Goal: Task Accomplishment & Management: Complete application form

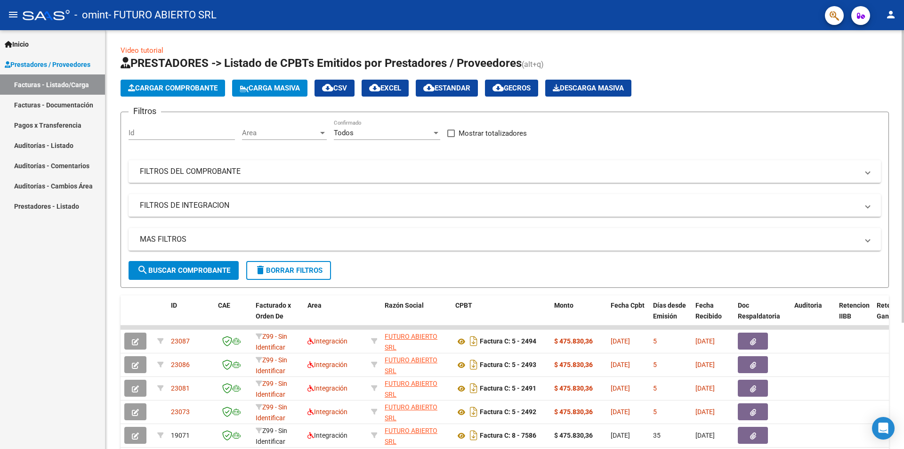
click at [155, 273] on span "search Buscar Comprobante" at bounding box center [183, 270] width 93 height 8
click at [188, 86] on span "Cargar Comprobante" at bounding box center [172, 88] width 89 height 8
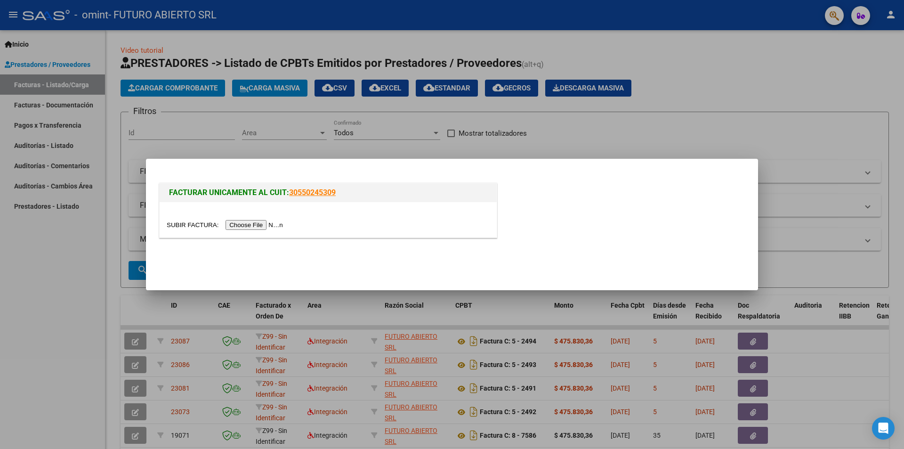
click at [267, 225] on input "file" at bounding box center [226, 225] width 119 height 10
click at [254, 226] on input "file" at bounding box center [226, 225] width 119 height 10
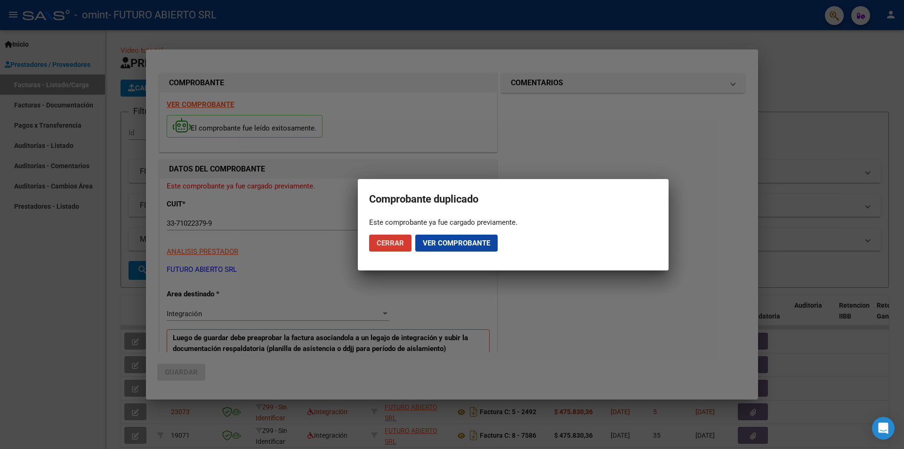
click at [434, 247] on span "Ver comprobante" at bounding box center [456, 243] width 67 height 8
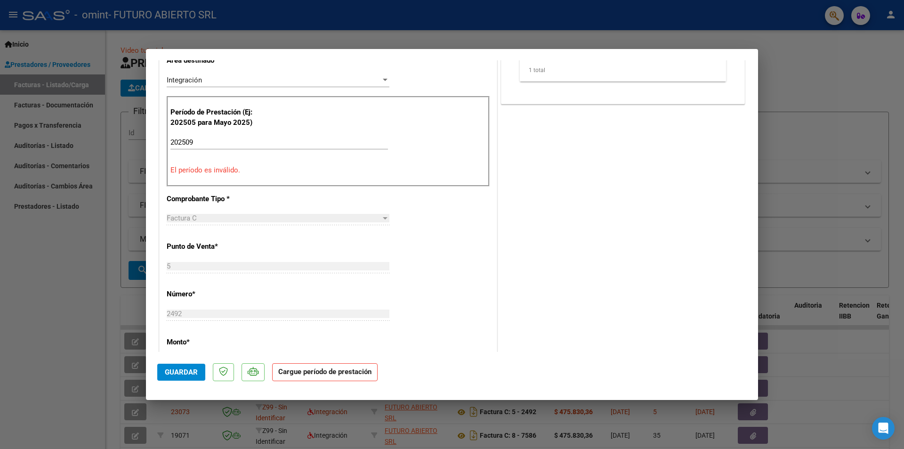
scroll to position [188, 0]
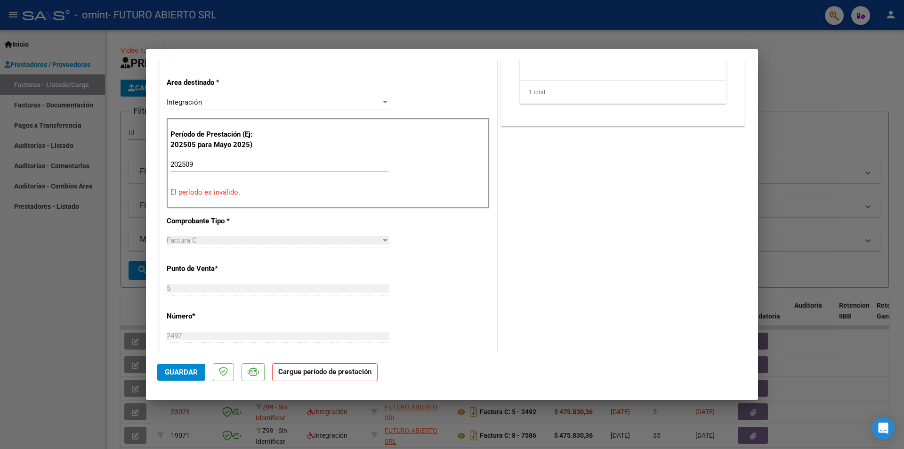
click at [234, 167] on input "202509" at bounding box center [279, 164] width 218 height 8
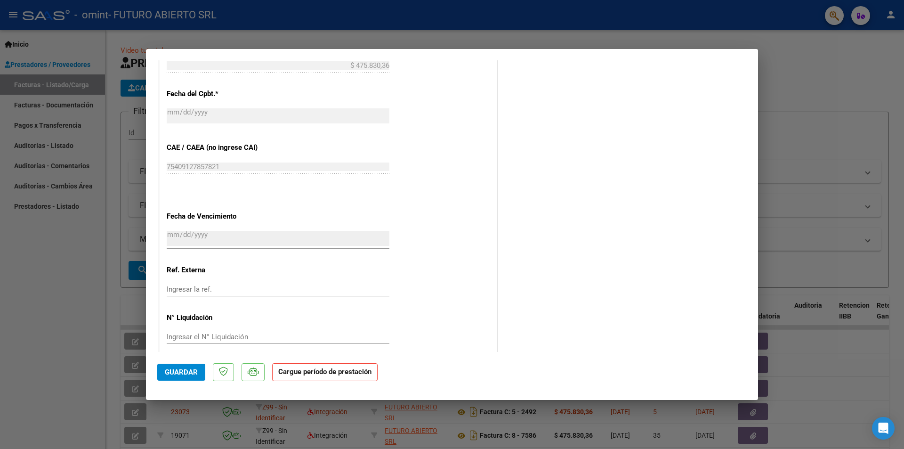
scroll to position [516, 0]
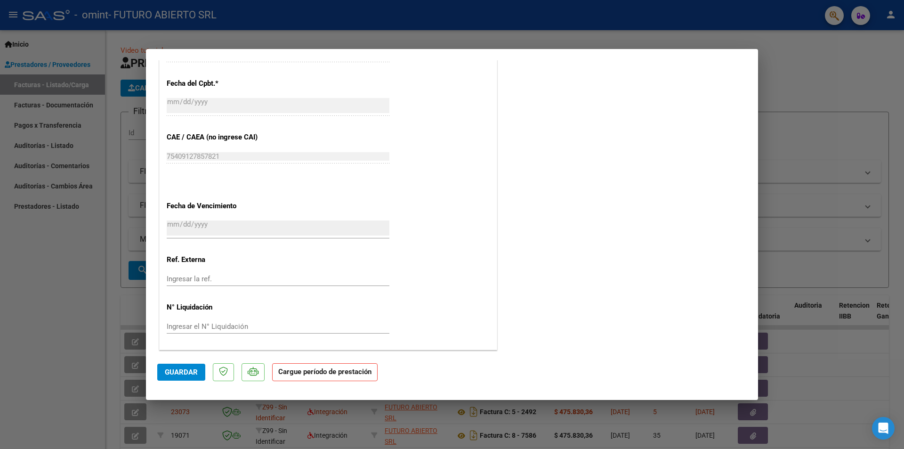
click at [189, 378] on button "Guardar" at bounding box center [181, 371] width 48 height 17
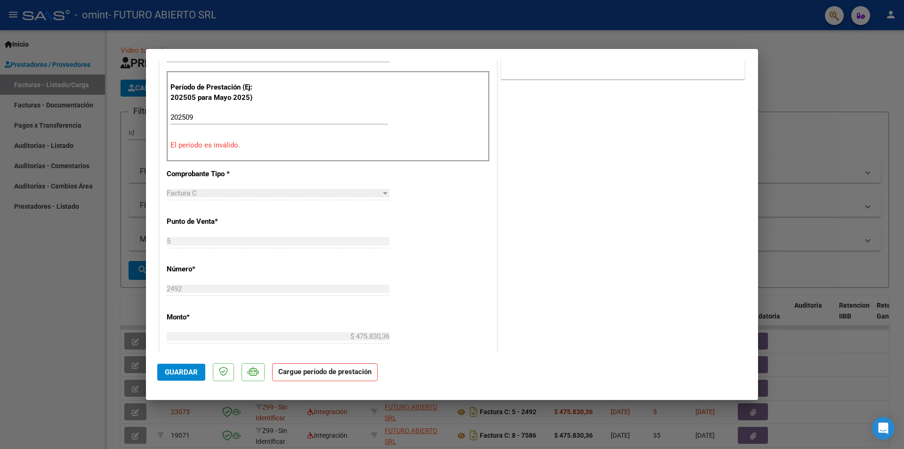
scroll to position [0, 0]
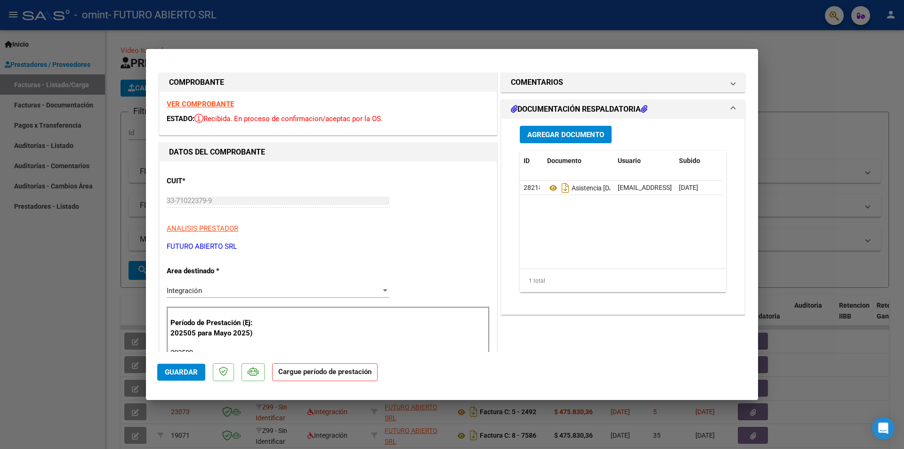
click at [569, 133] on span "Agregar Documento" at bounding box center [565, 134] width 77 height 8
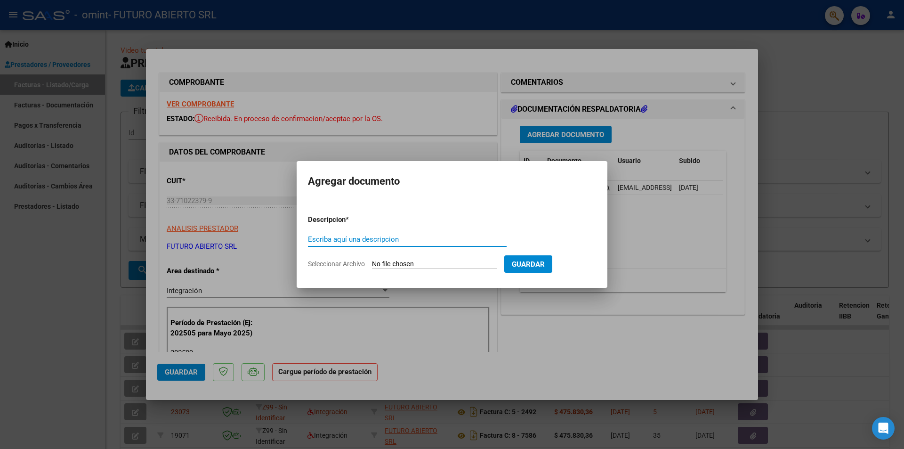
click at [403, 242] on input "Escriba aquí una descripcion" at bounding box center [407, 239] width 199 height 8
type input "factura"
click at [452, 261] on input "Seleccionar Archivo" at bounding box center [434, 264] width 125 height 9
type input "C:\fakepath\33710223799_011_00005_00002492.pdf"
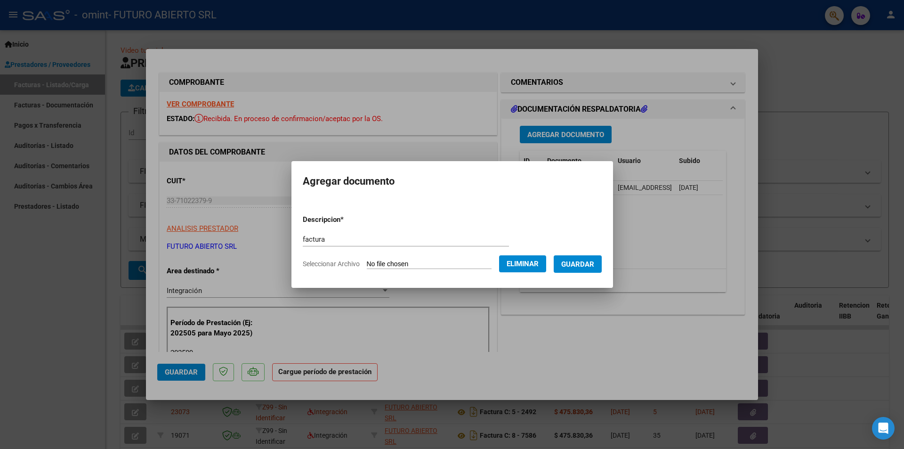
click at [585, 265] on span "Guardar" at bounding box center [577, 264] width 33 height 8
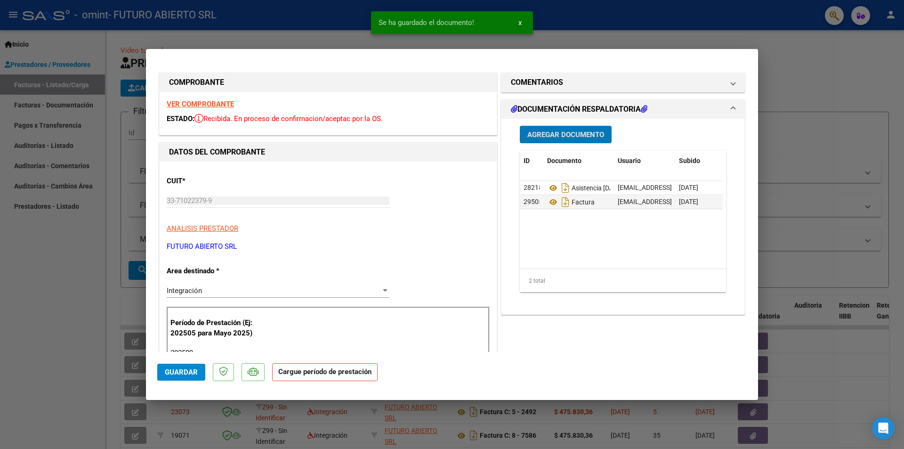
click at [180, 371] on span "Guardar" at bounding box center [181, 372] width 33 height 8
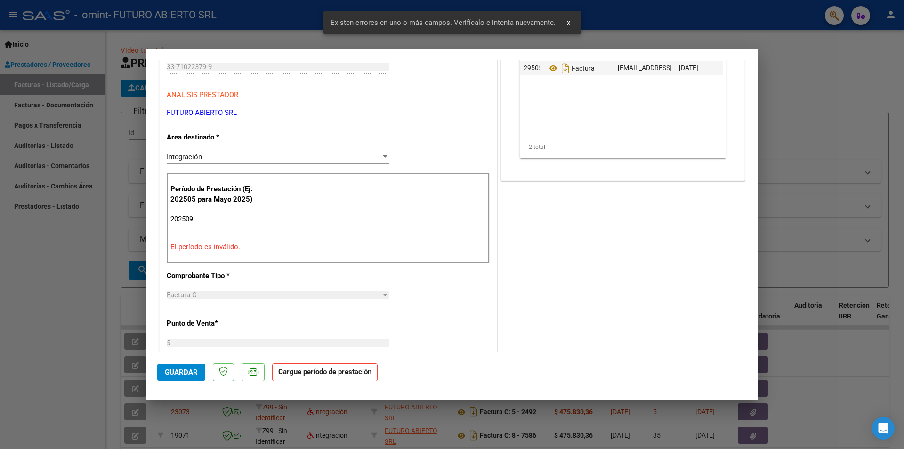
scroll to position [137, 0]
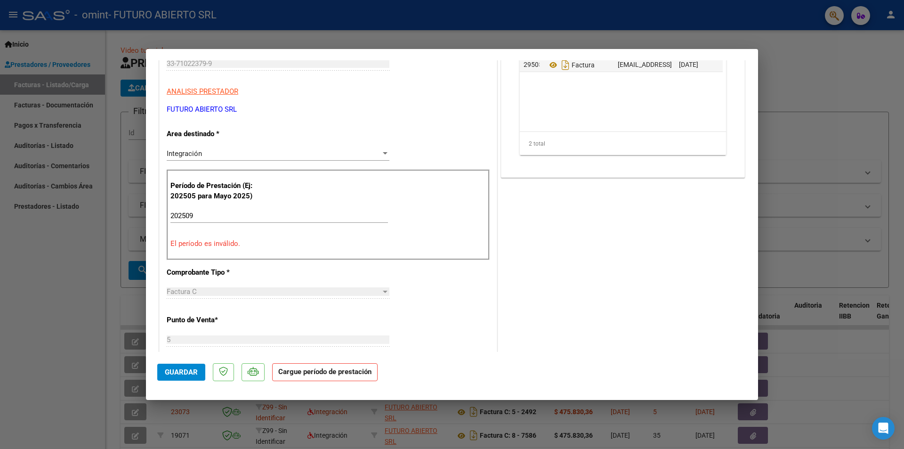
click at [263, 207] on div "Período de Prestación (Ej: 202505 para Mayo 2025) 202509 Ingrese el Período de …" at bounding box center [328, 214] width 323 height 90
click at [181, 383] on mat-dialog-actions "Guardar Cargue período de prestación" at bounding box center [451, 370] width 589 height 37
click at [183, 377] on button "Guardar" at bounding box center [181, 371] width 48 height 17
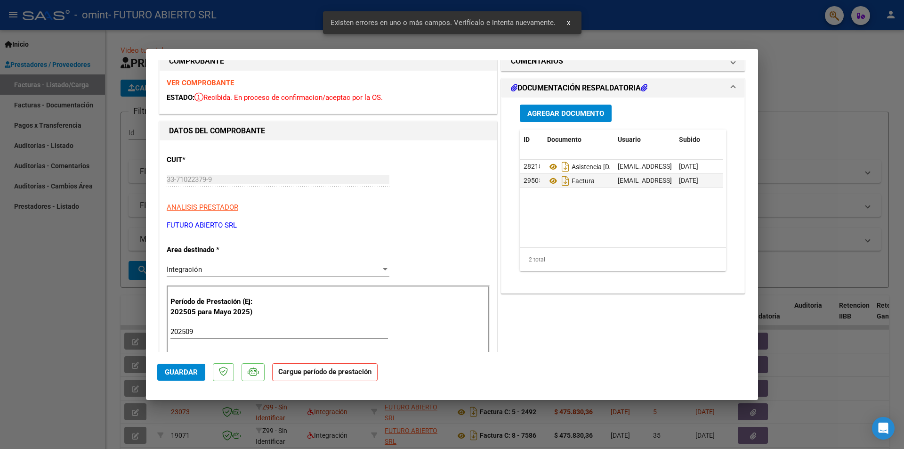
scroll to position [0, 0]
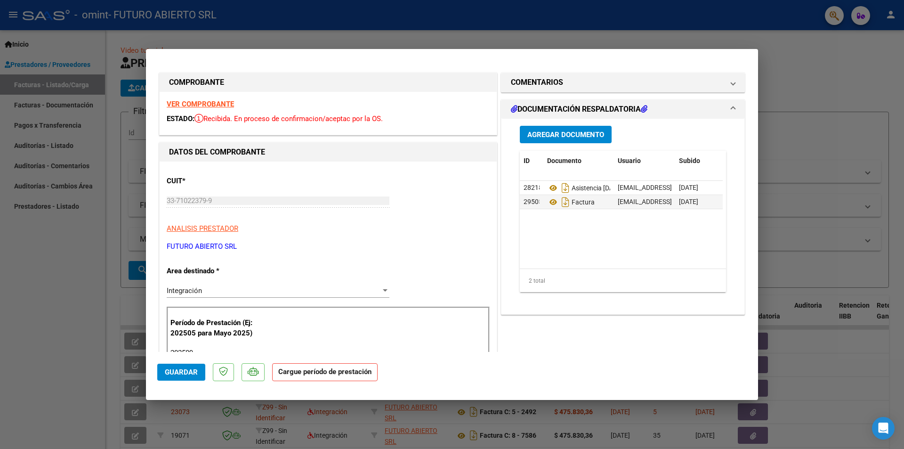
click at [770, 85] on div at bounding box center [452, 224] width 904 height 449
type input "$ 0,00"
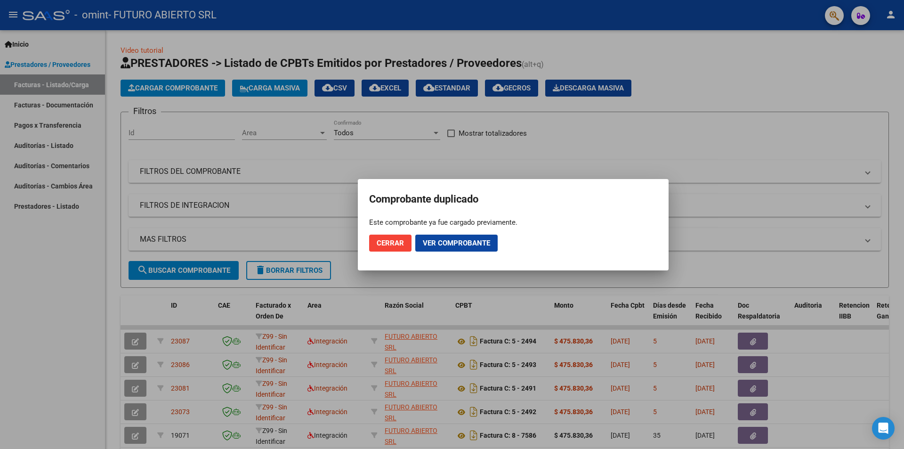
click at [397, 244] on span "Cerrar" at bounding box center [390, 243] width 27 height 8
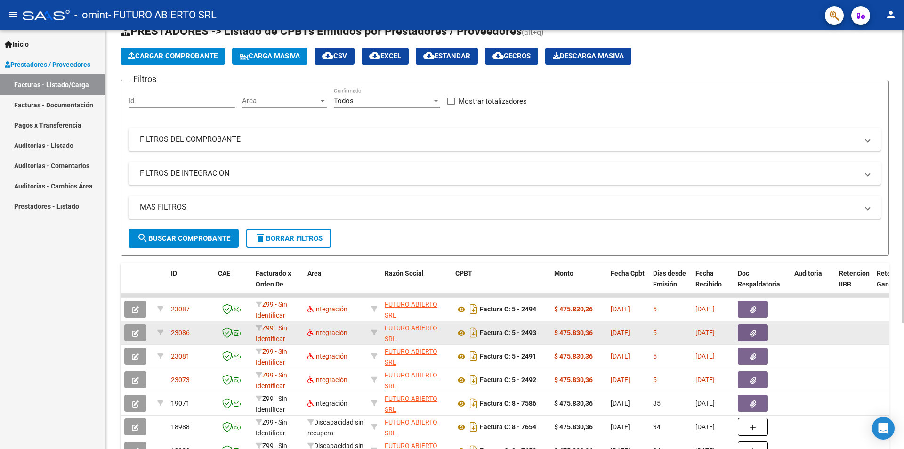
scroll to position [47, 0]
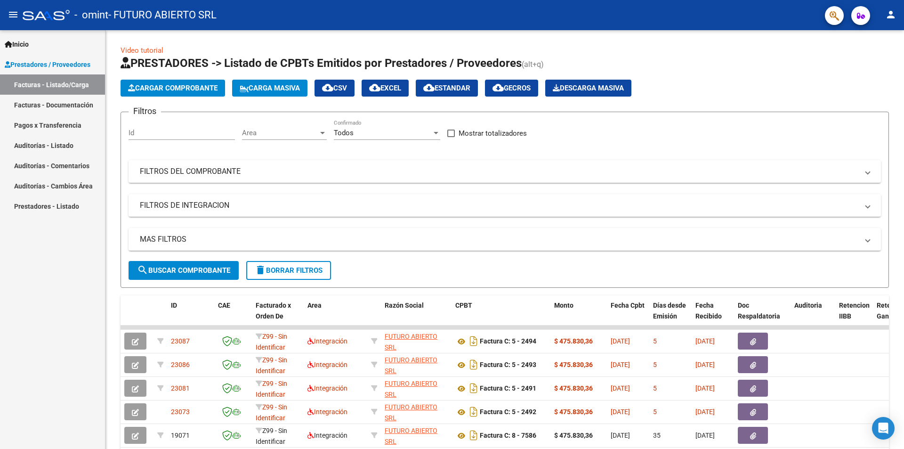
click at [889, 23] on button "person" at bounding box center [890, 15] width 19 height 19
click at [884, 37] on button "person Mi Perfil" at bounding box center [871, 39] width 57 height 23
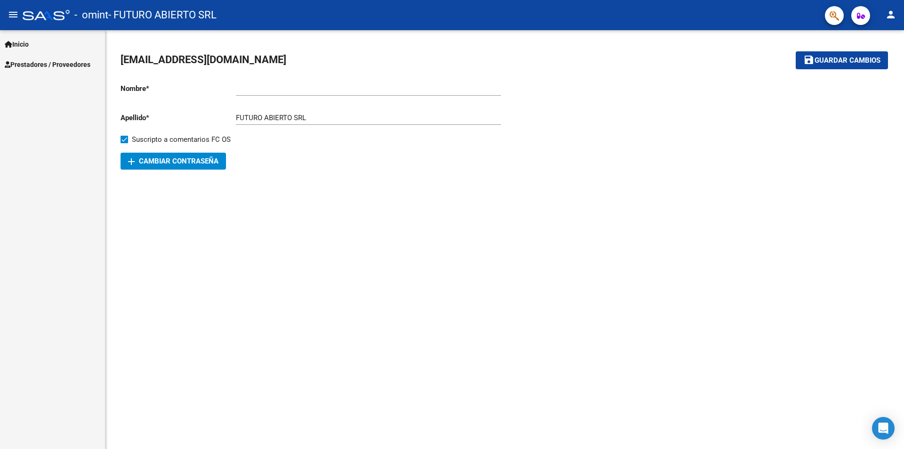
click at [10, 38] on link "Inicio" at bounding box center [52, 44] width 105 height 20
click at [30, 51] on link "Inicio" at bounding box center [52, 44] width 105 height 20
click at [57, 65] on span "Prestadores / Proveedores" at bounding box center [48, 64] width 86 height 10
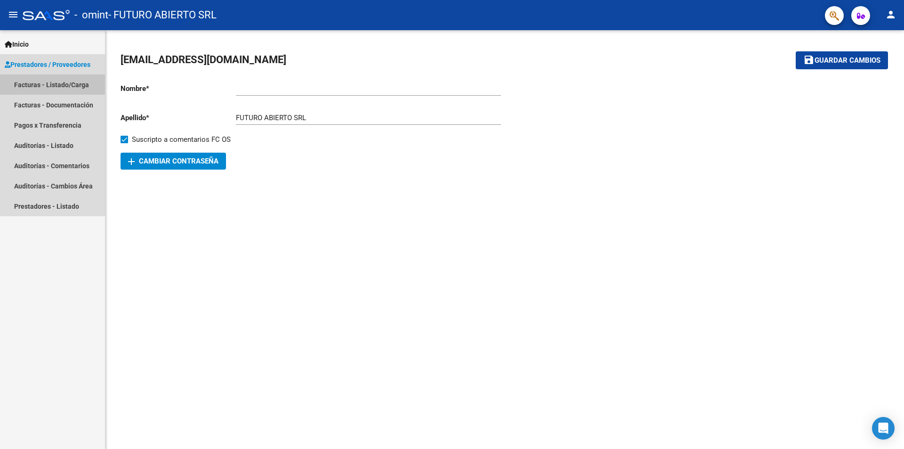
click at [32, 82] on link "Facturas - Listado/Carga" at bounding box center [52, 84] width 105 height 20
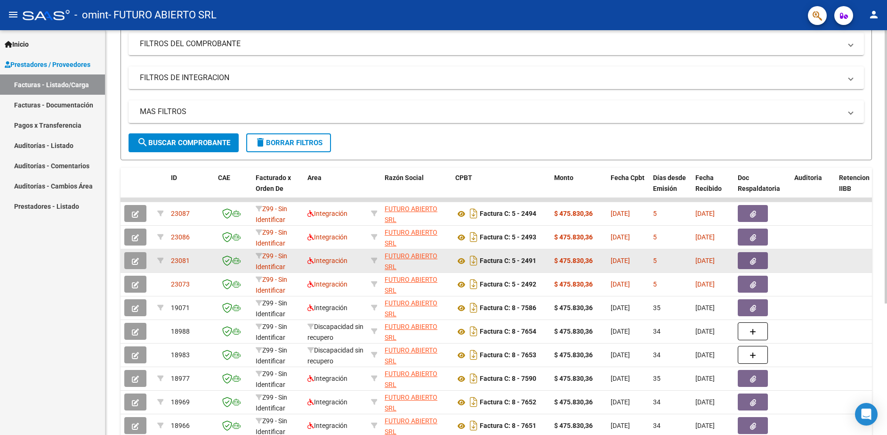
scroll to position [141, 0]
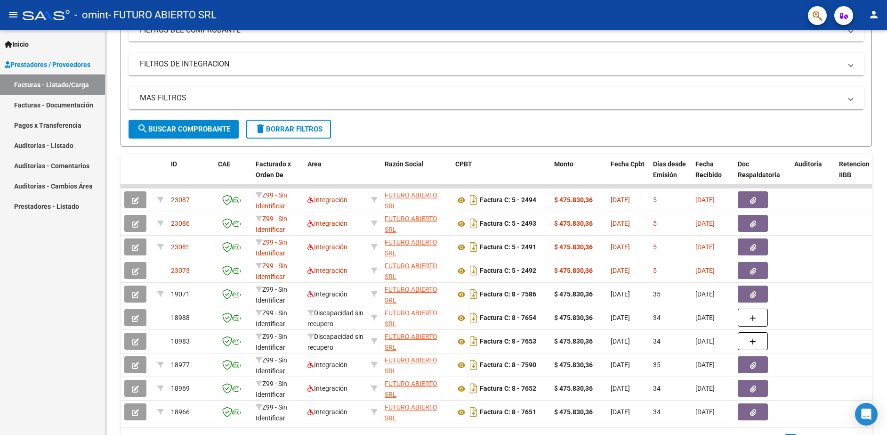
click at [871, 20] on mat-icon "person" at bounding box center [873, 14] width 11 height 11
click at [849, 63] on button "exit_to_app Salir" at bounding box center [854, 62] width 57 height 23
